Goal: Task Accomplishment & Management: Manage account settings

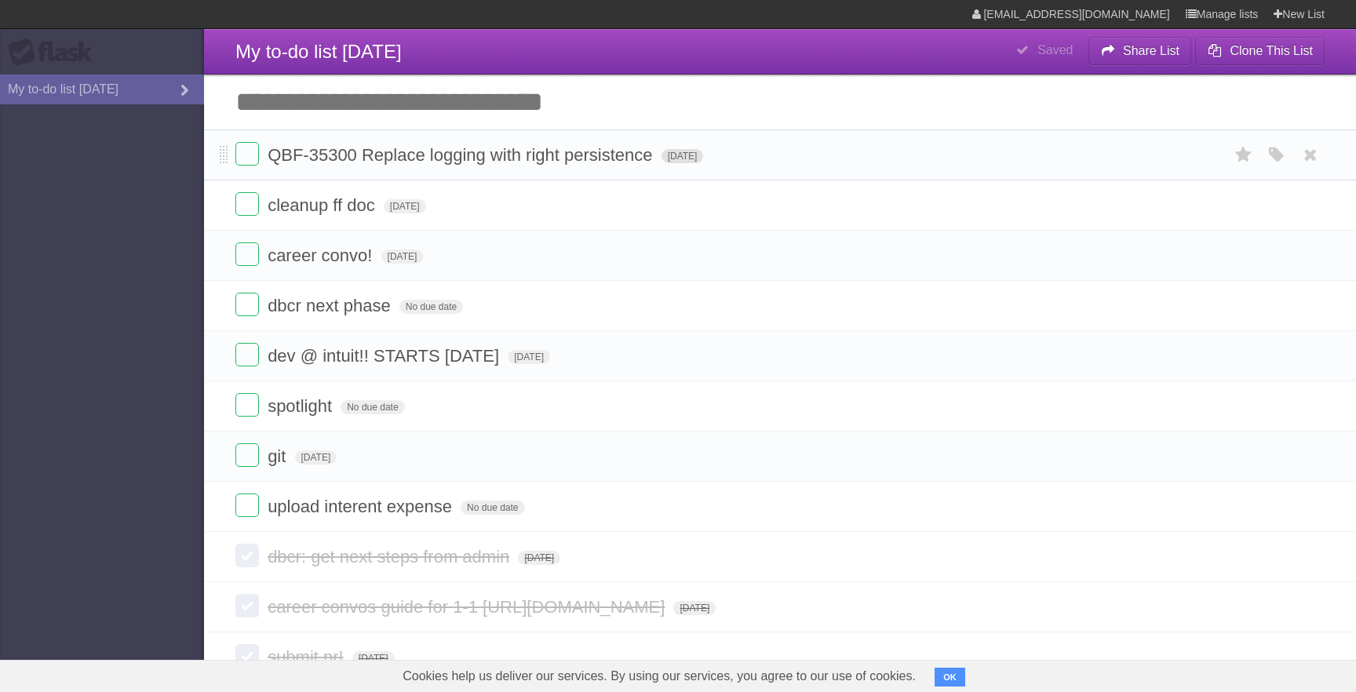
click at [699, 163] on span "[DATE]" at bounding box center [683, 156] width 42 height 14
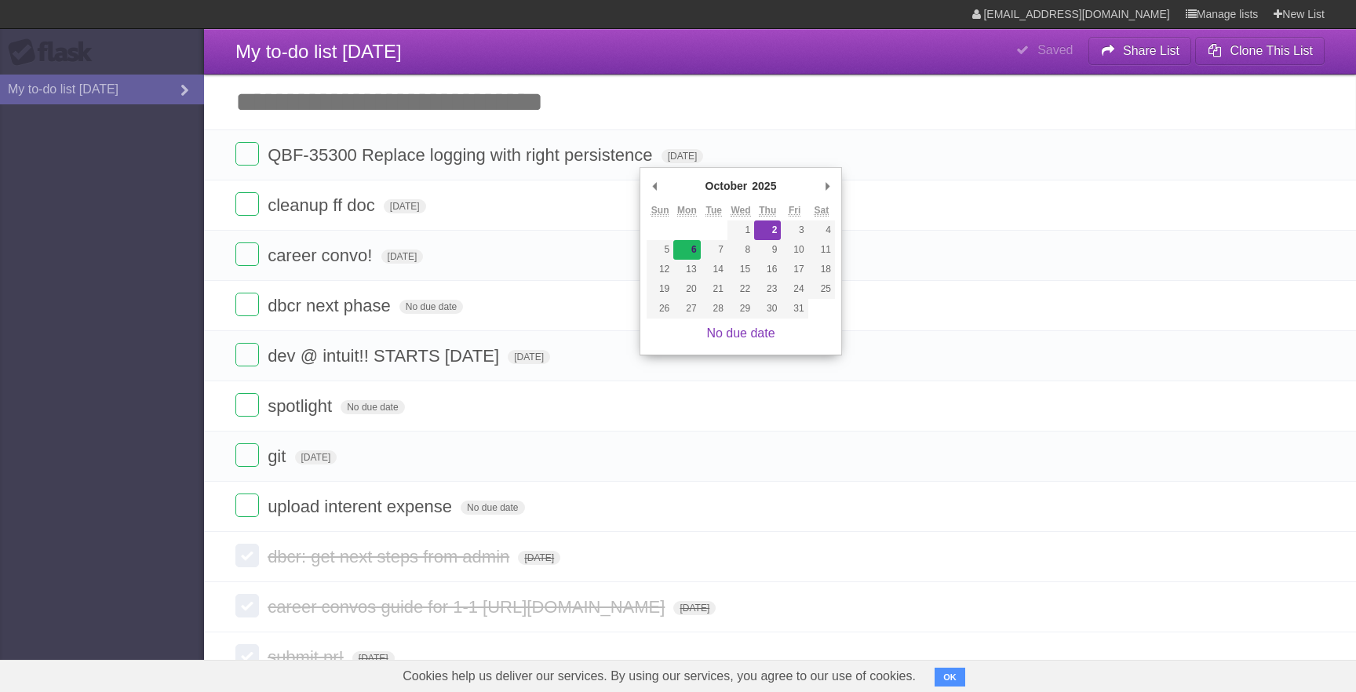
type span "[DATE]"
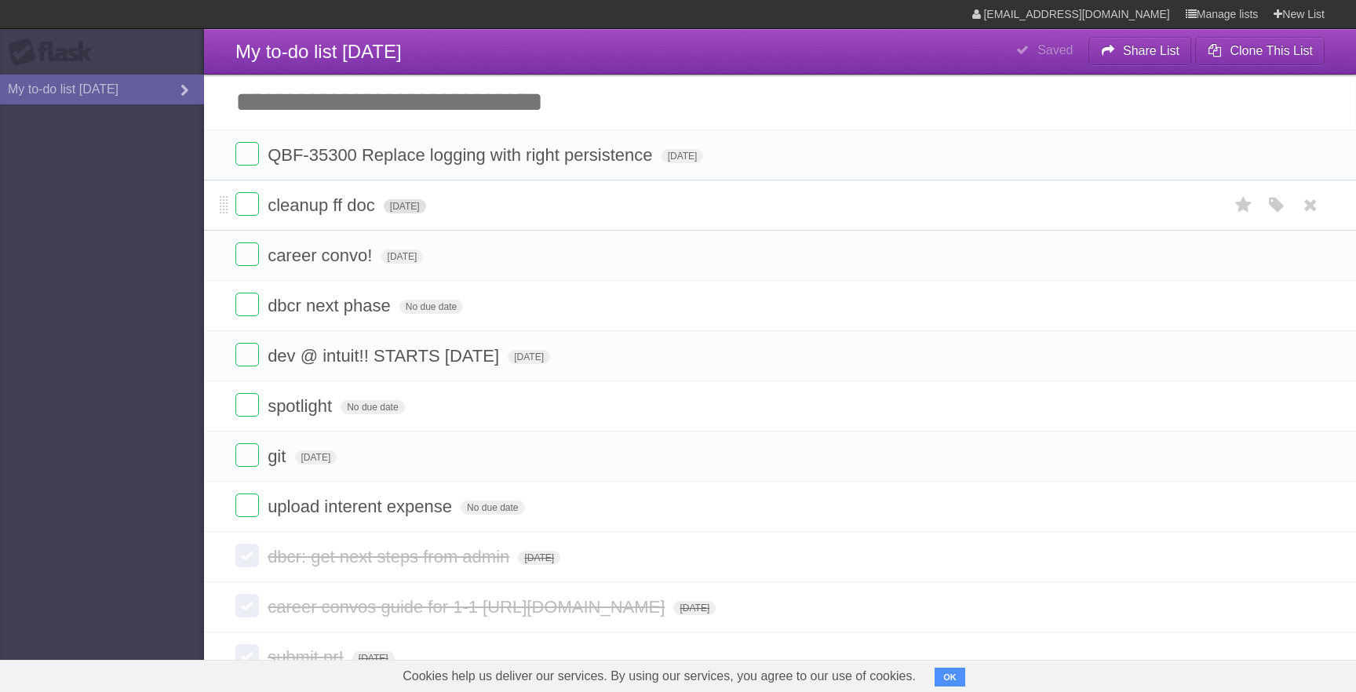
click at [426, 210] on span "[DATE]" at bounding box center [405, 206] width 42 height 14
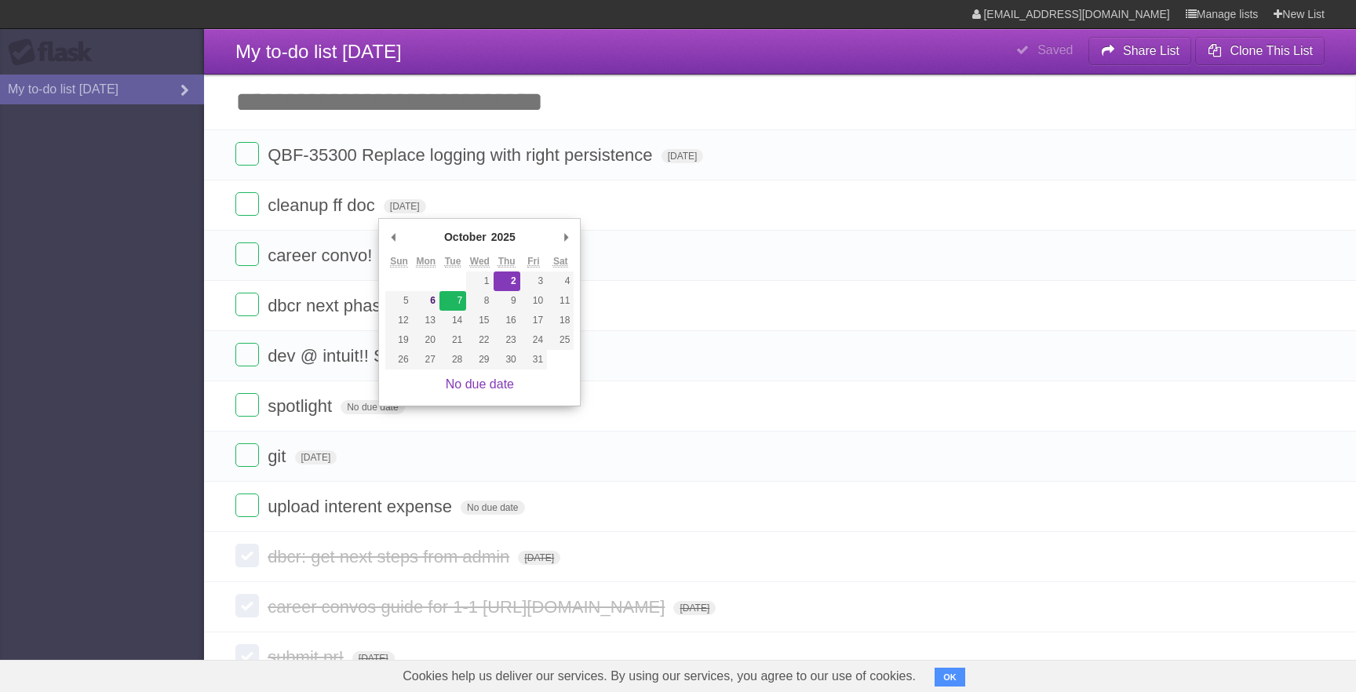
type span "[DATE]"
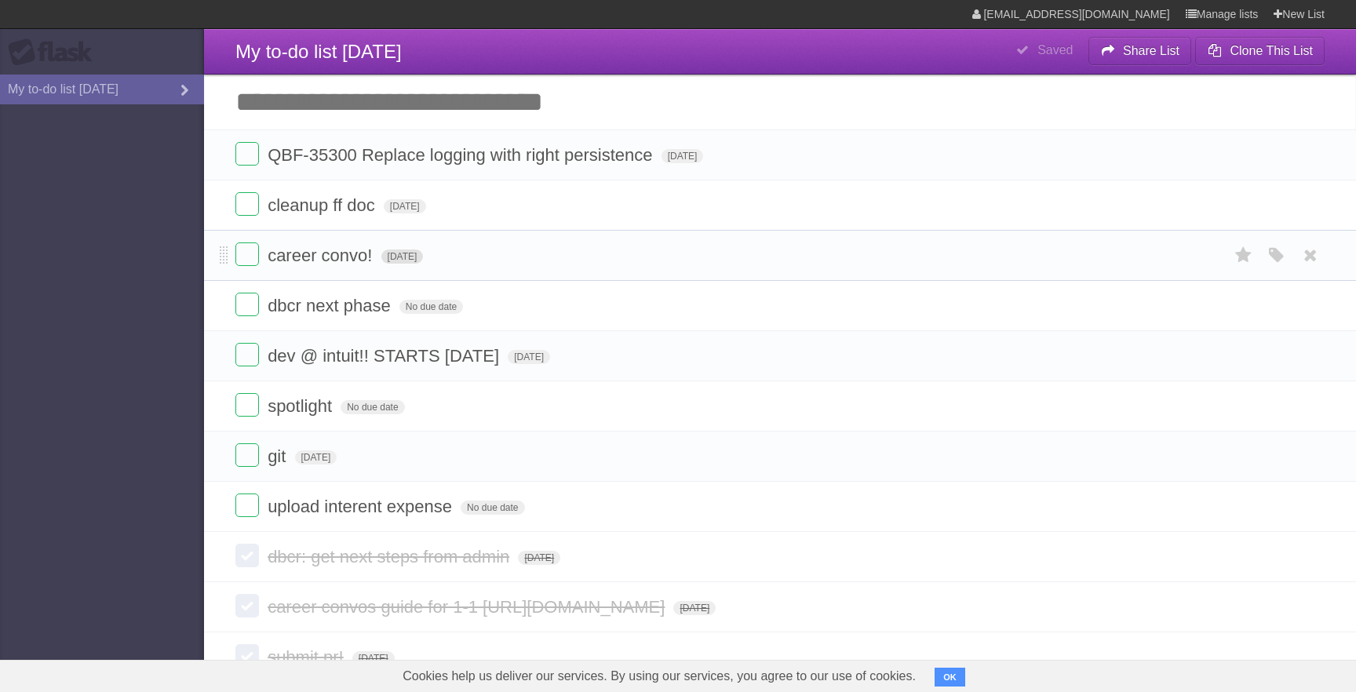
click at [424, 264] on span "[DATE]" at bounding box center [402, 257] width 42 height 14
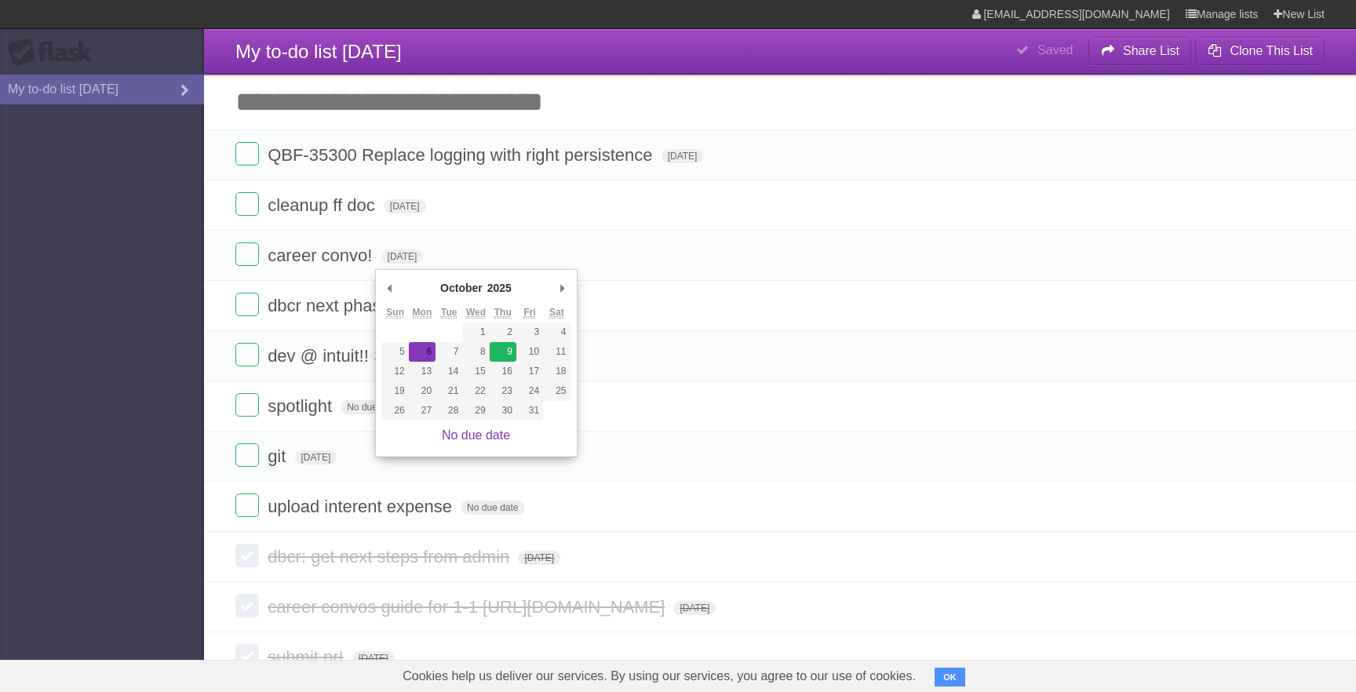
type span "[DATE]"
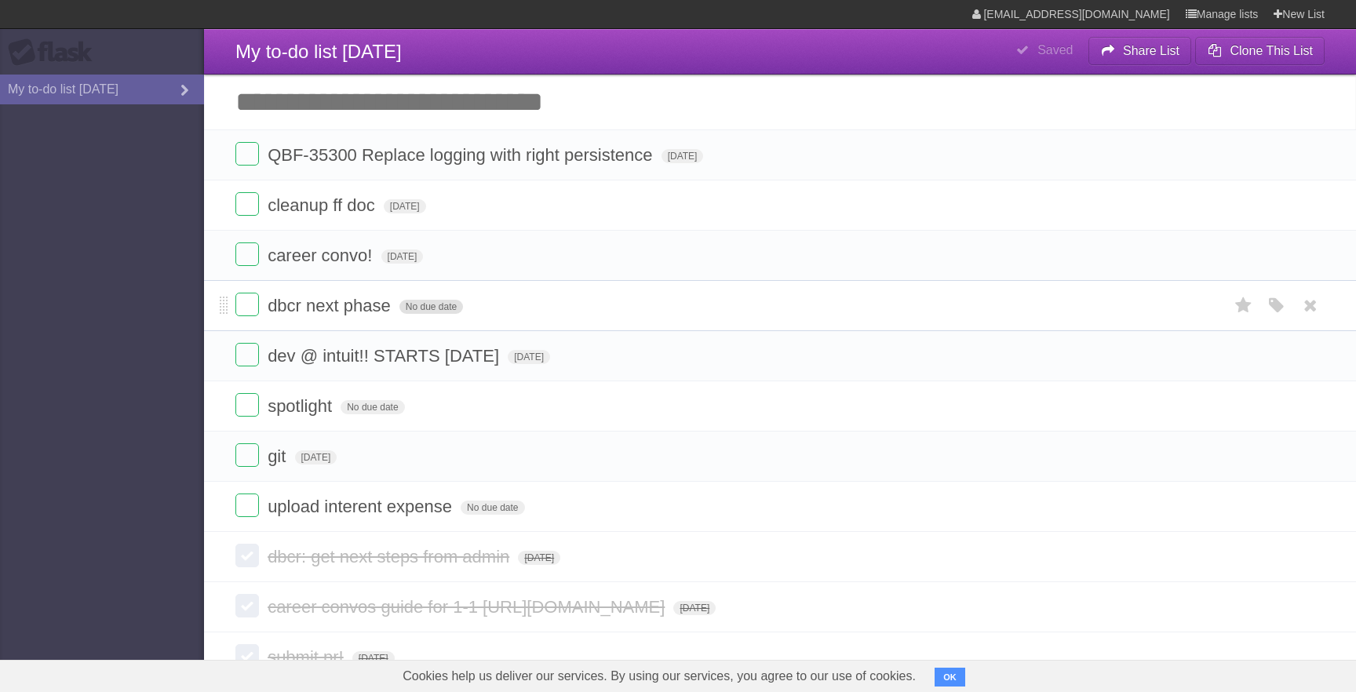
click at [403, 314] on span "No due date" at bounding box center [431, 307] width 64 height 14
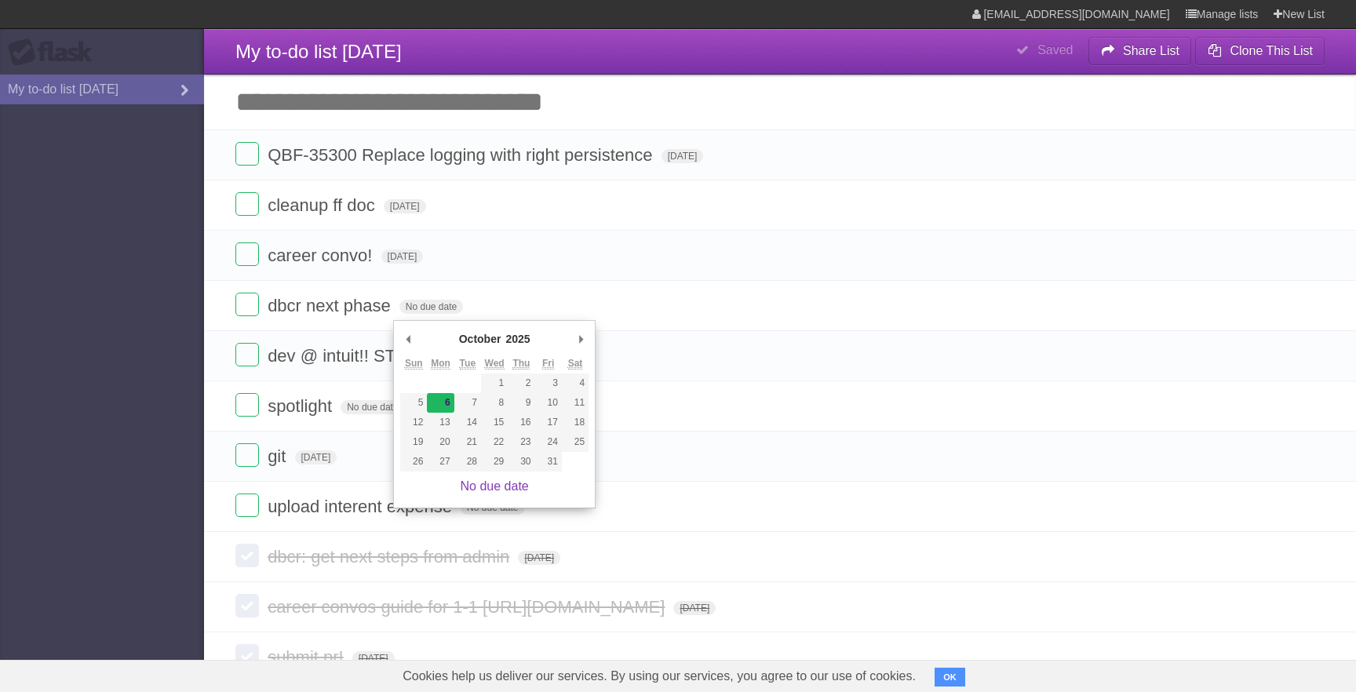
type span "[DATE]"
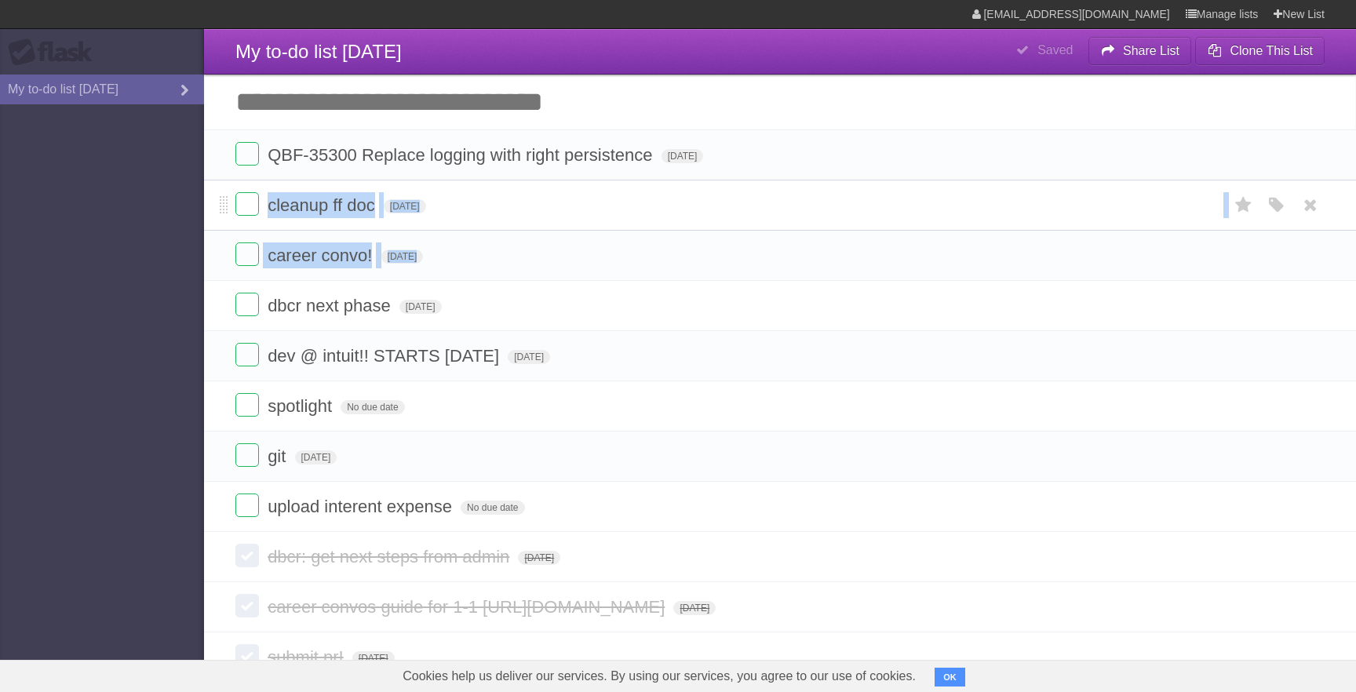
drag, startPoint x: 219, startPoint y: 312, endPoint x: 239, endPoint y: 221, distance: 92.4
click at [239, 221] on ul "QBF-35300 Replace logging with right persistence [DATE] White Red Blue Green Pu…" at bounding box center [780, 330] width 1152 height 403
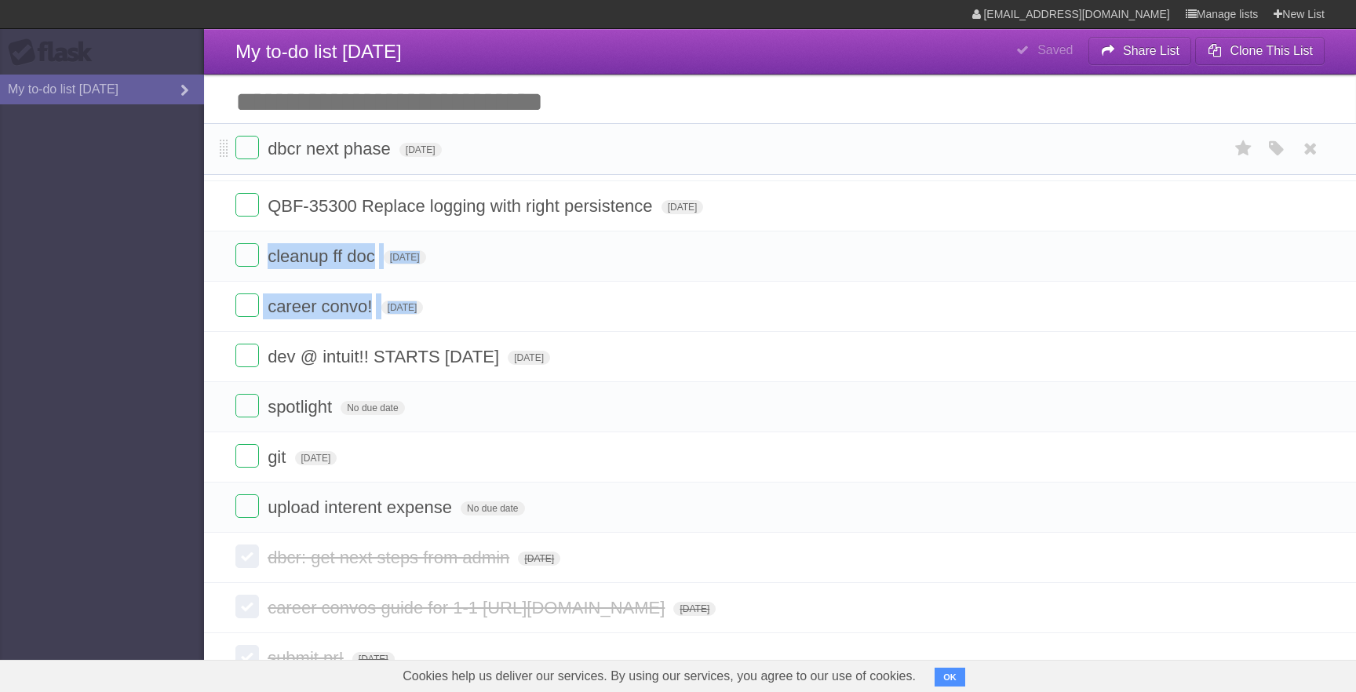
drag, startPoint x: 220, startPoint y: 304, endPoint x: 248, endPoint y: 143, distance: 164.1
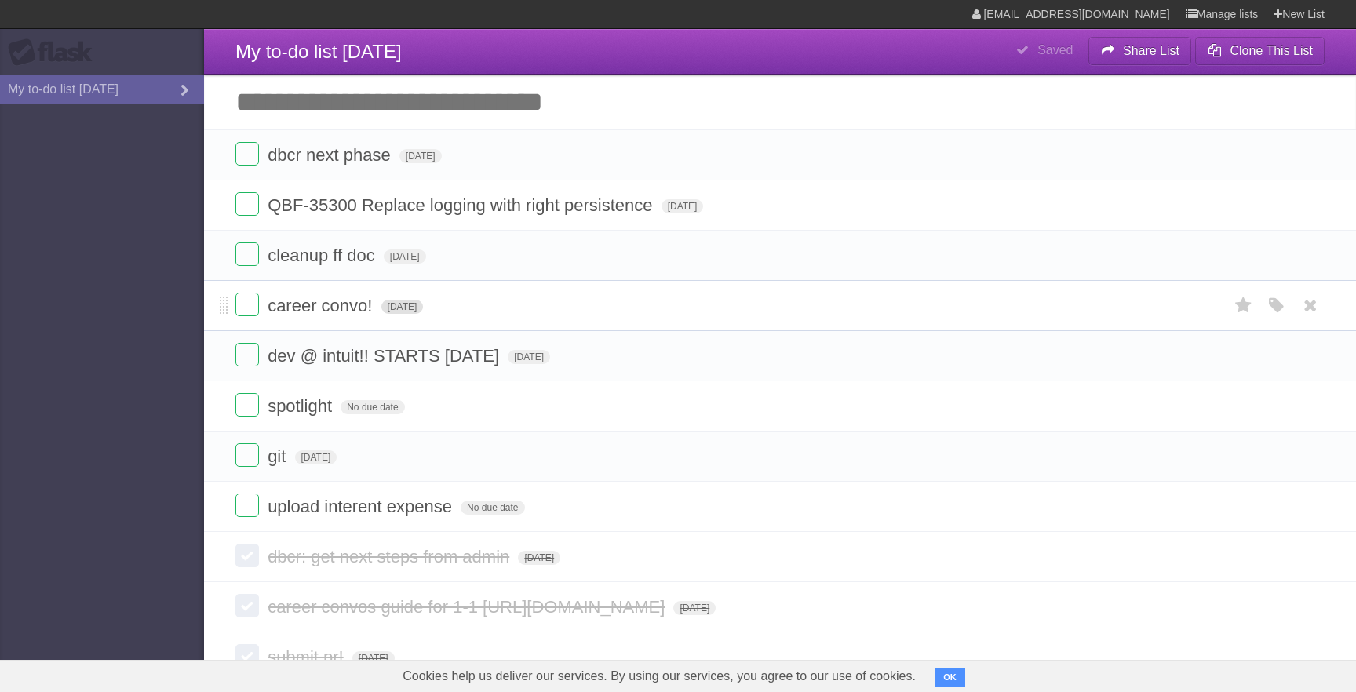
click at [391, 307] on span "[DATE]" at bounding box center [402, 307] width 42 height 14
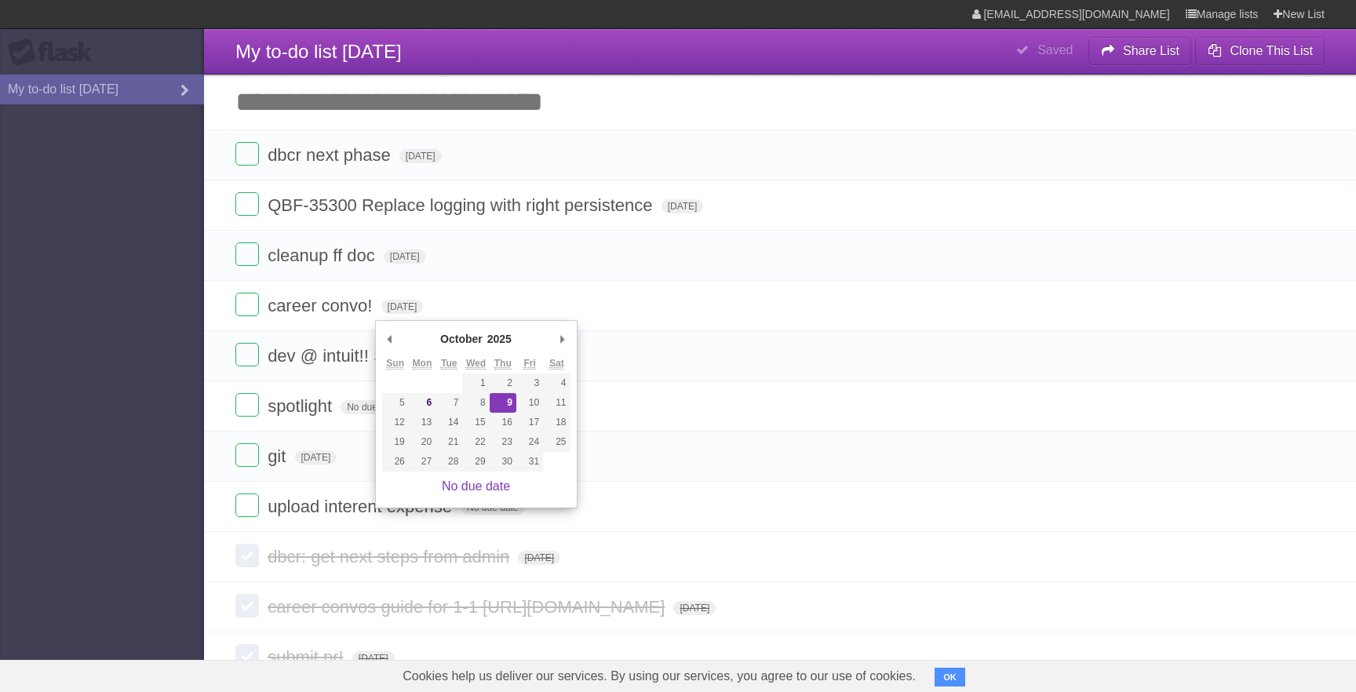
click at [517, 116] on input "Add another task" at bounding box center [780, 102] width 1152 height 55
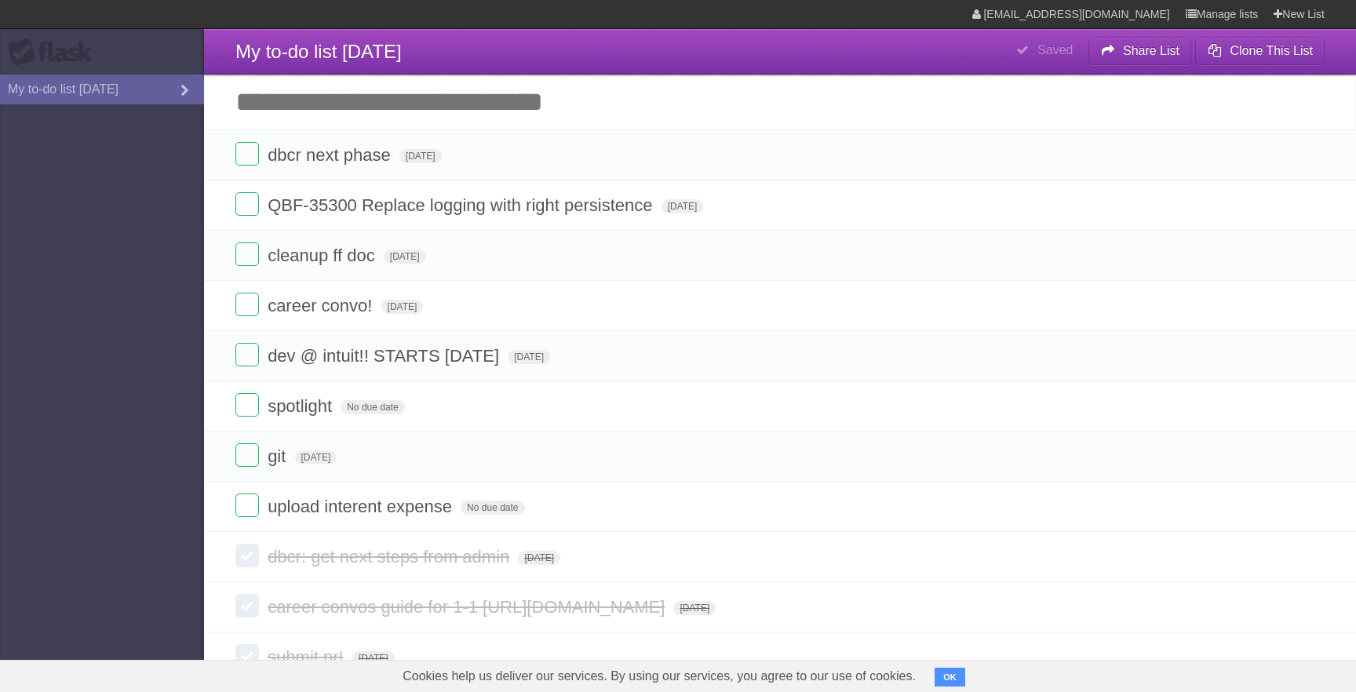
click at [599, 38] on header "**********" at bounding box center [780, 52] width 1152 height 46
click at [556, 93] on input "Add another task" at bounding box center [780, 102] width 1152 height 55
